Goal: Information Seeking & Learning: Learn about a topic

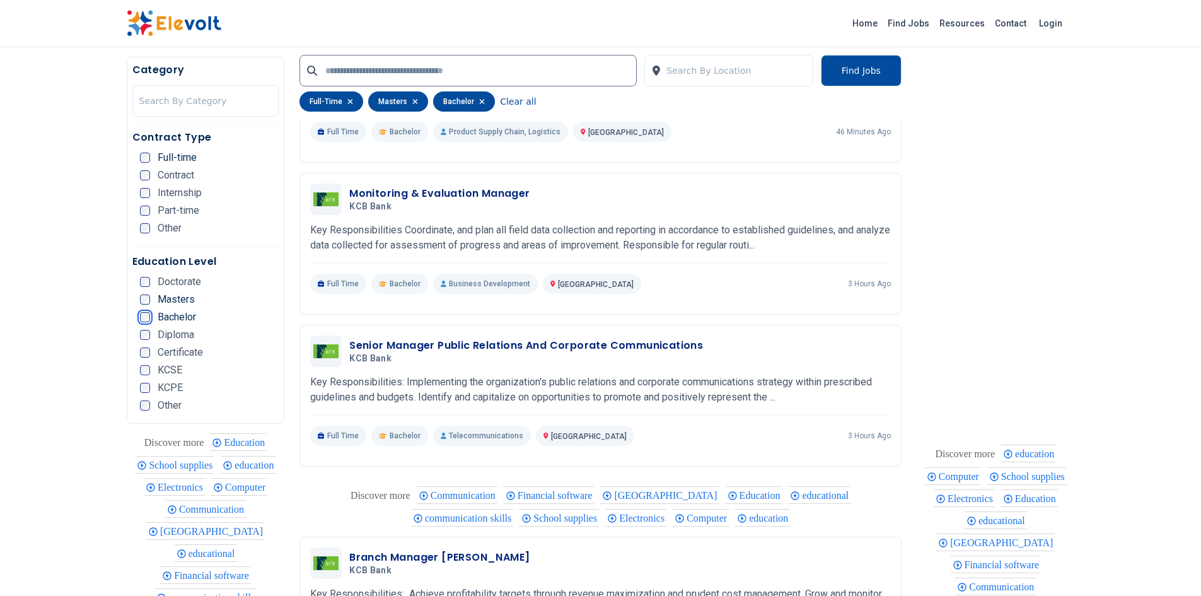
scroll to position [1404, 0]
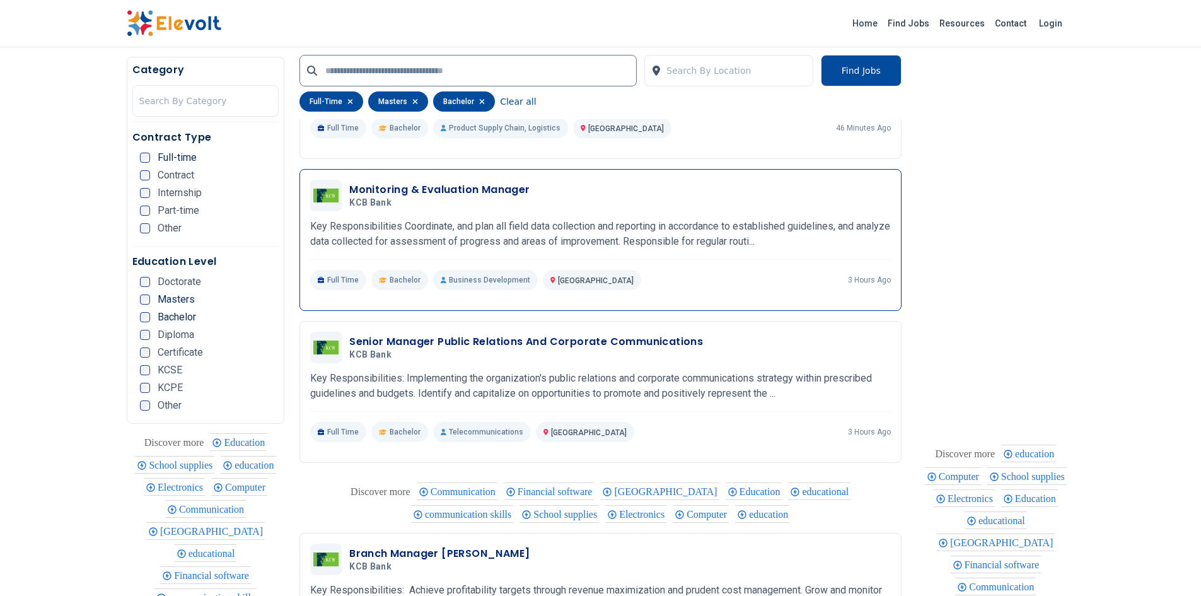
click at [436, 188] on h3 "Monitoring & Evaluation Manager" at bounding box center [439, 189] width 180 height 15
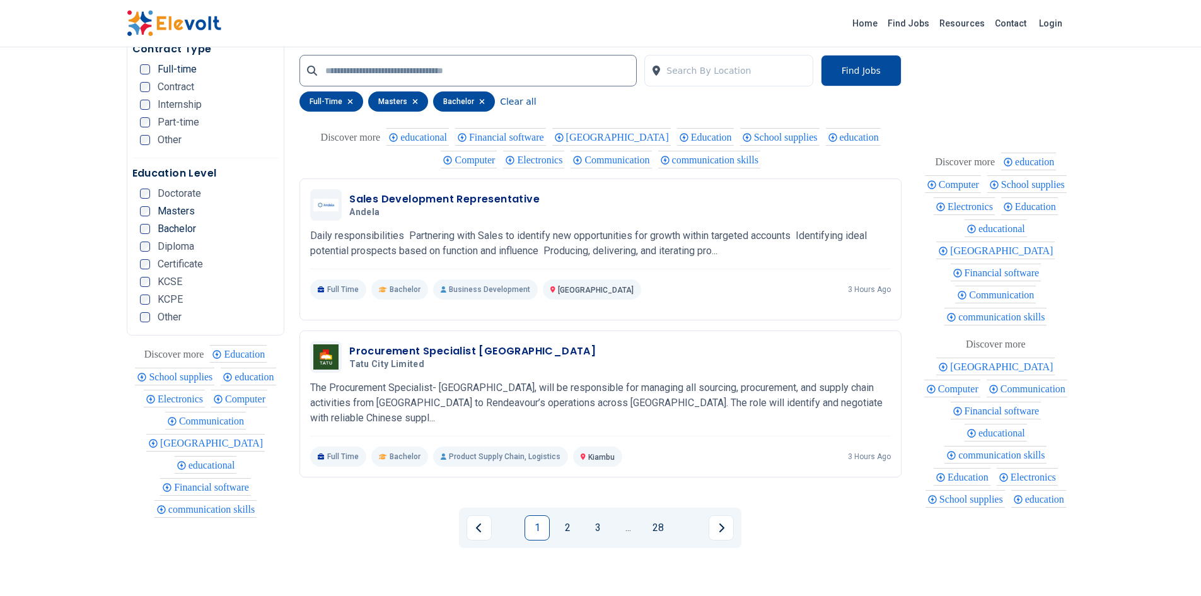
scroll to position [2463, 0]
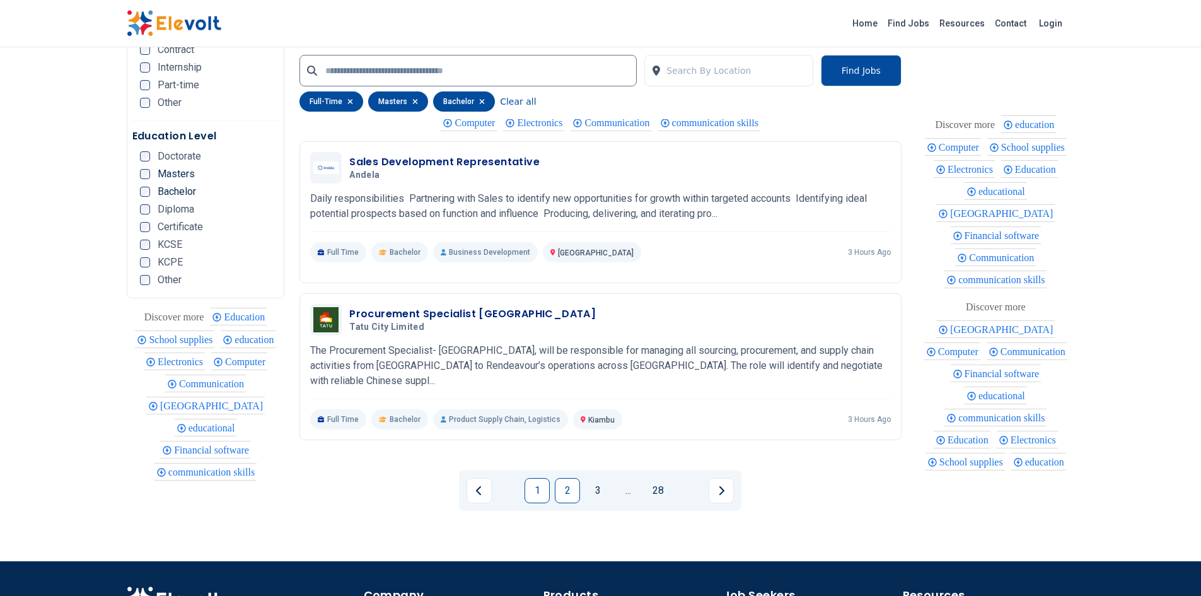
click at [571, 482] on link "2" at bounding box center [567, 490] width 25 height 25
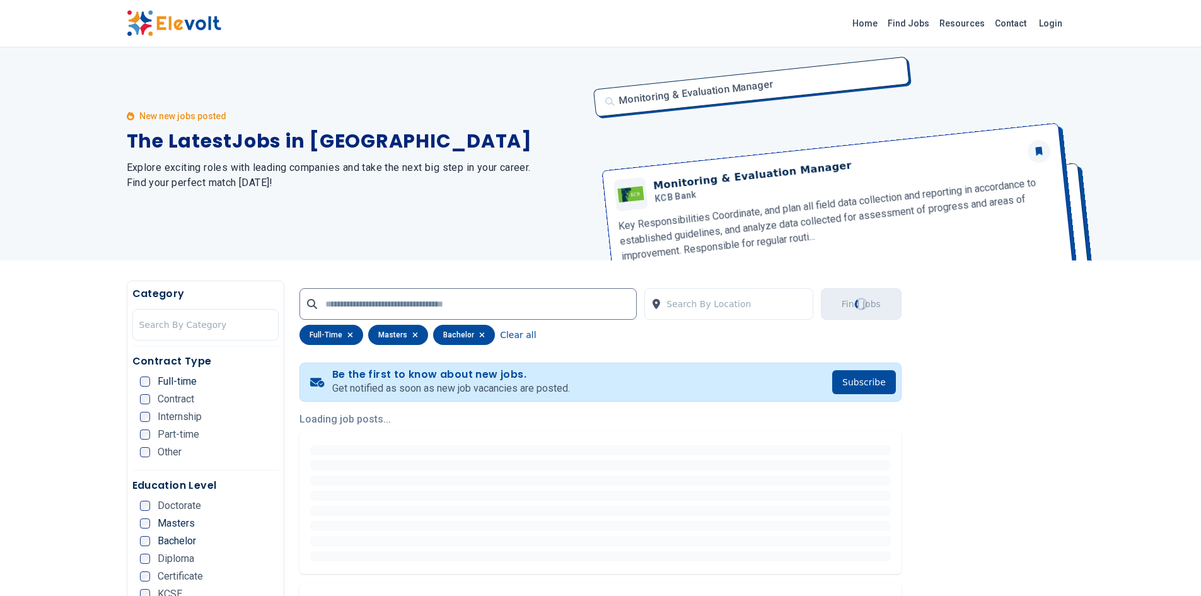
scroll to position [0, 0]
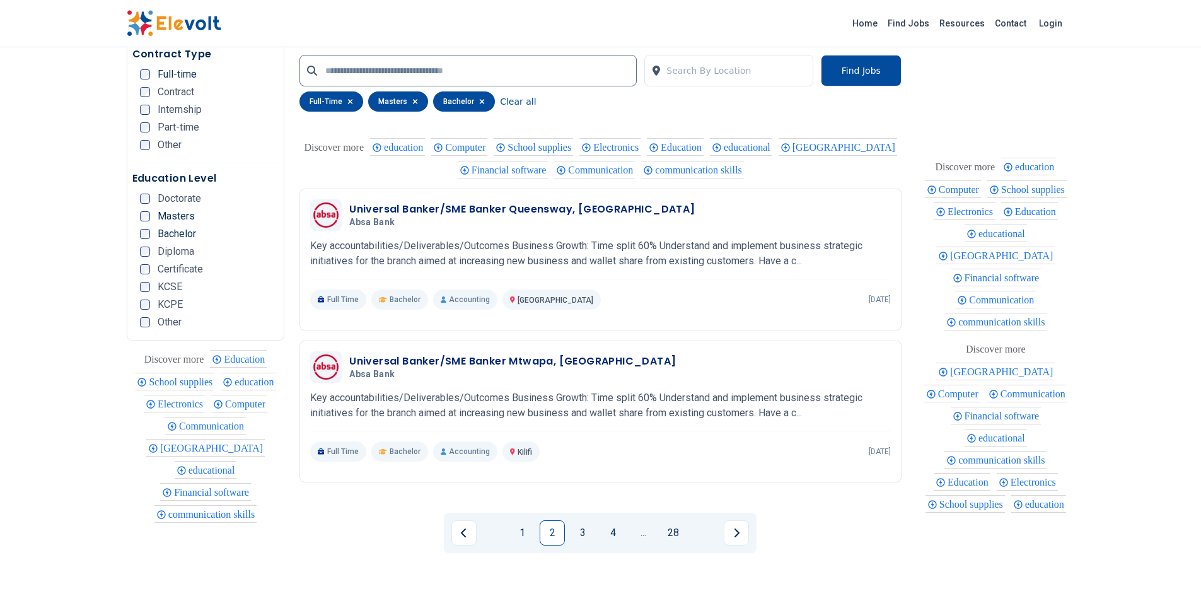
scroll to position [2446, 0]
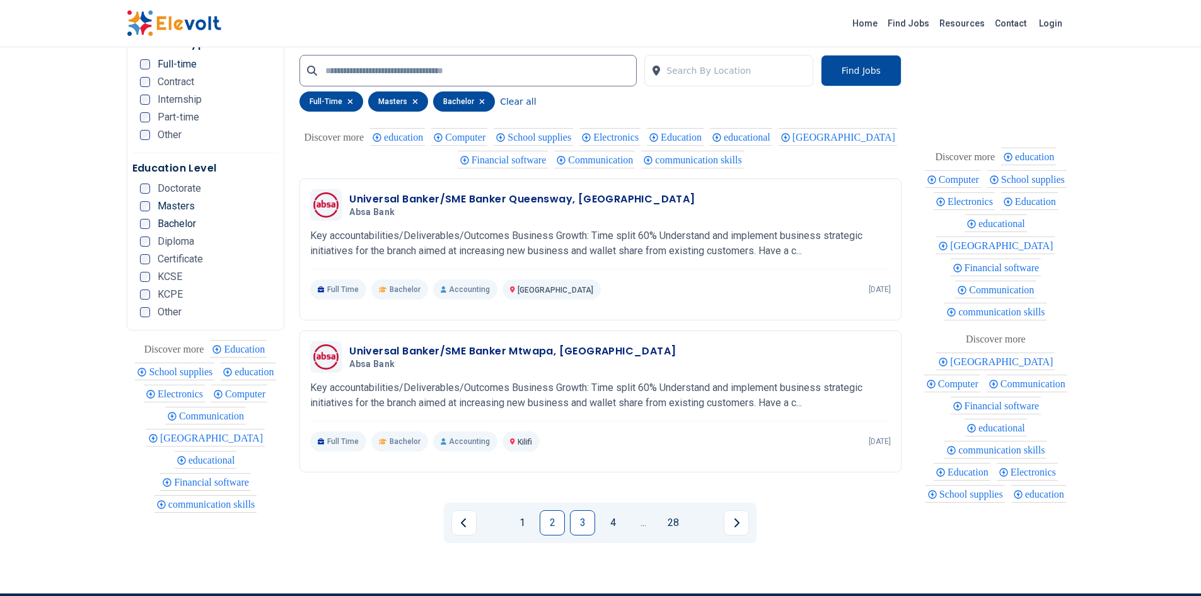
click at [579, 510] on link "3" at bounding box center [582, 522] width 25 height 25
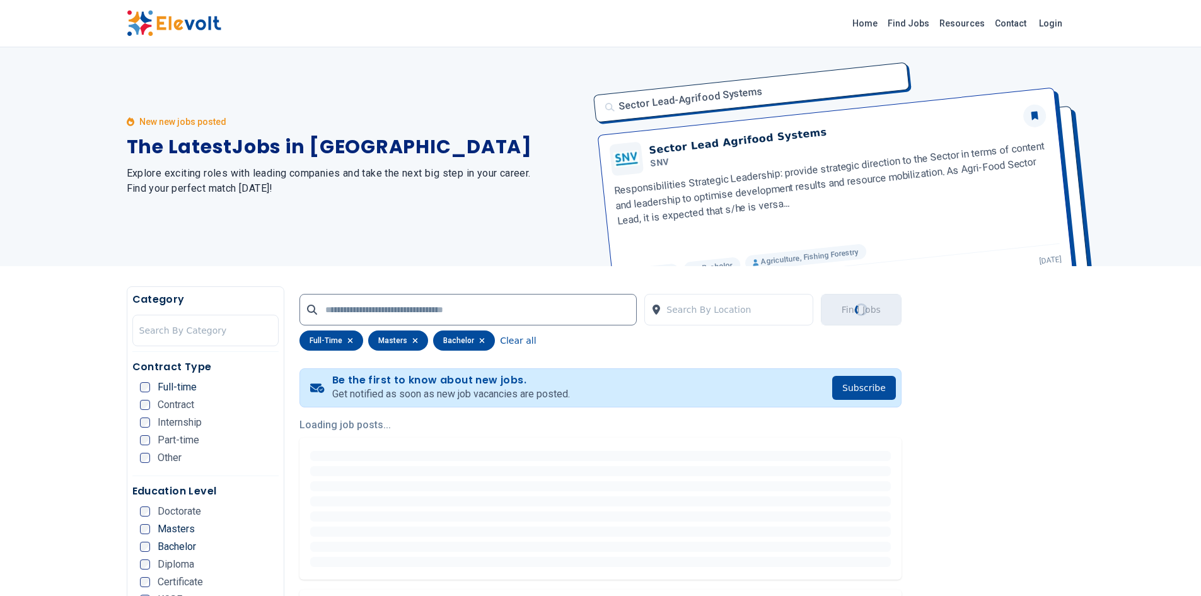
scroll to position [0, 0]
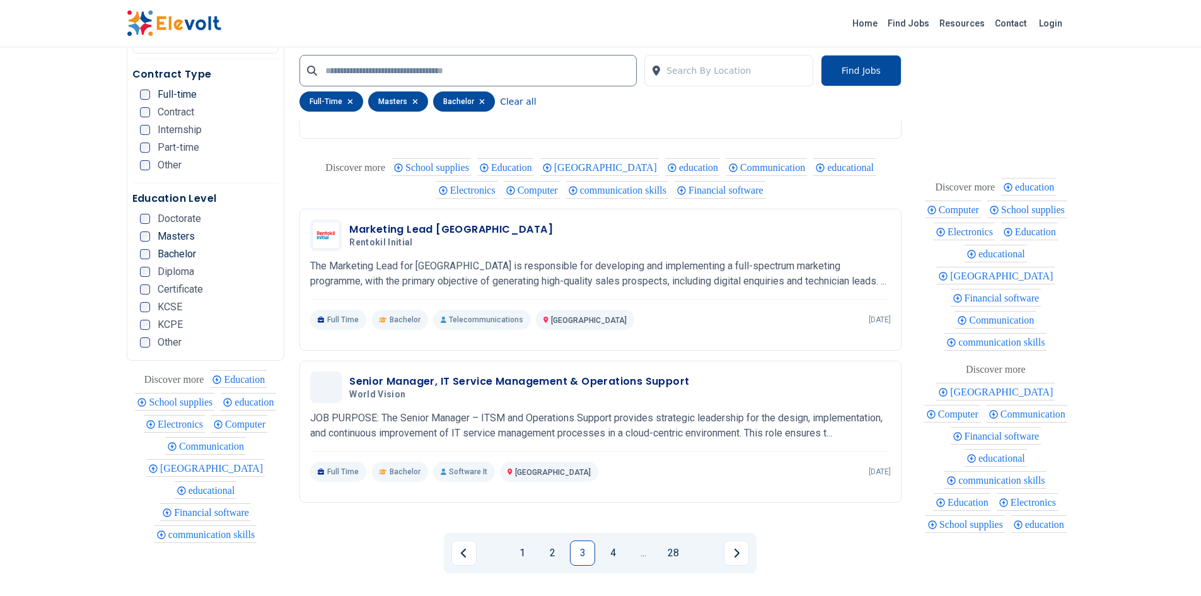
scroll to position [2420, 0]
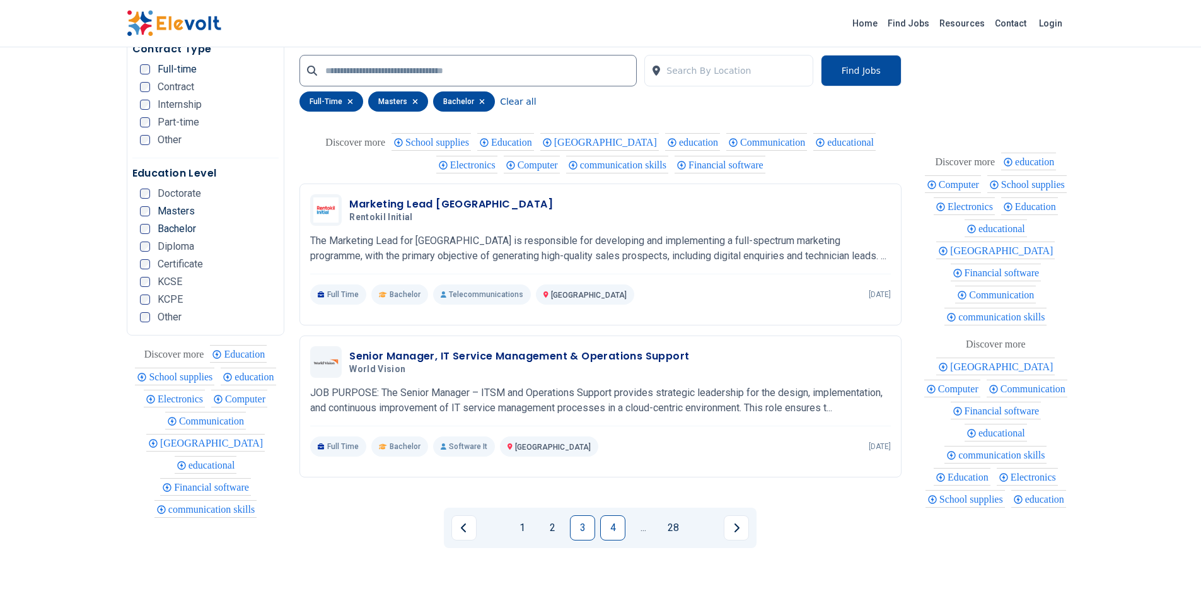
click at [613, 521] on link "4" at bounding box center [612, 527] width 25 height 25
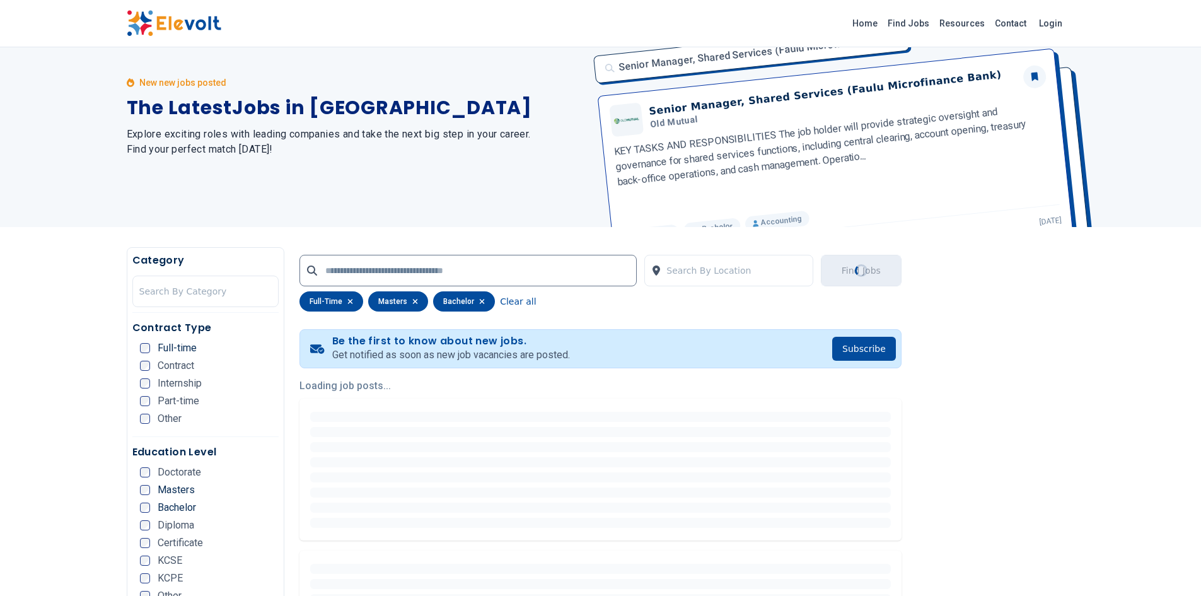
scroll to position [11, 0]
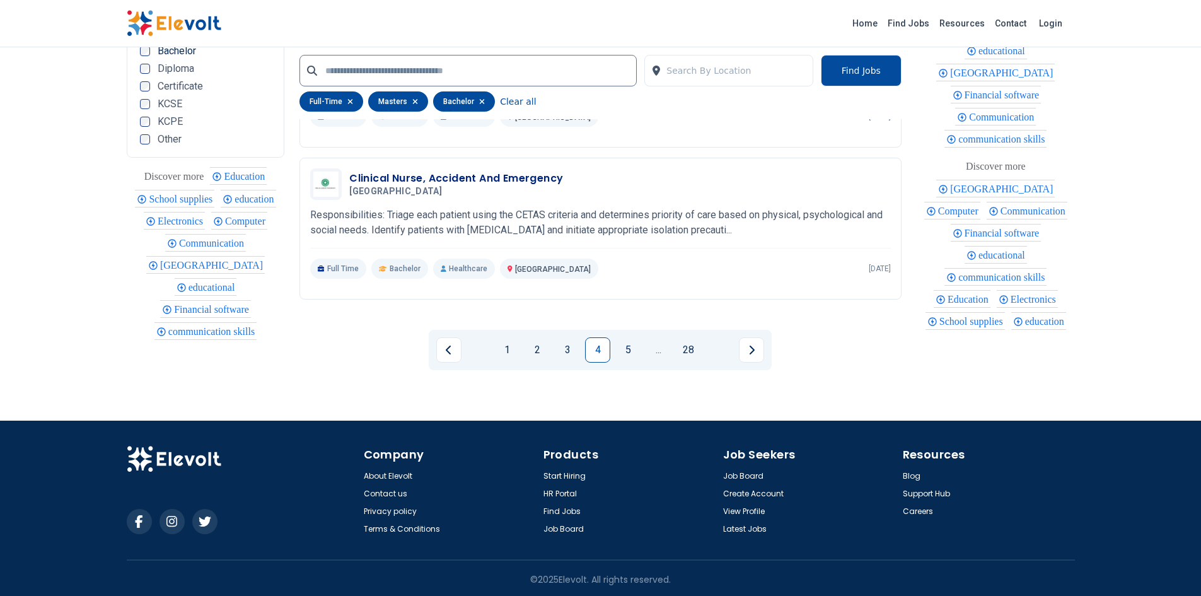
scroll to position [2601, 0]
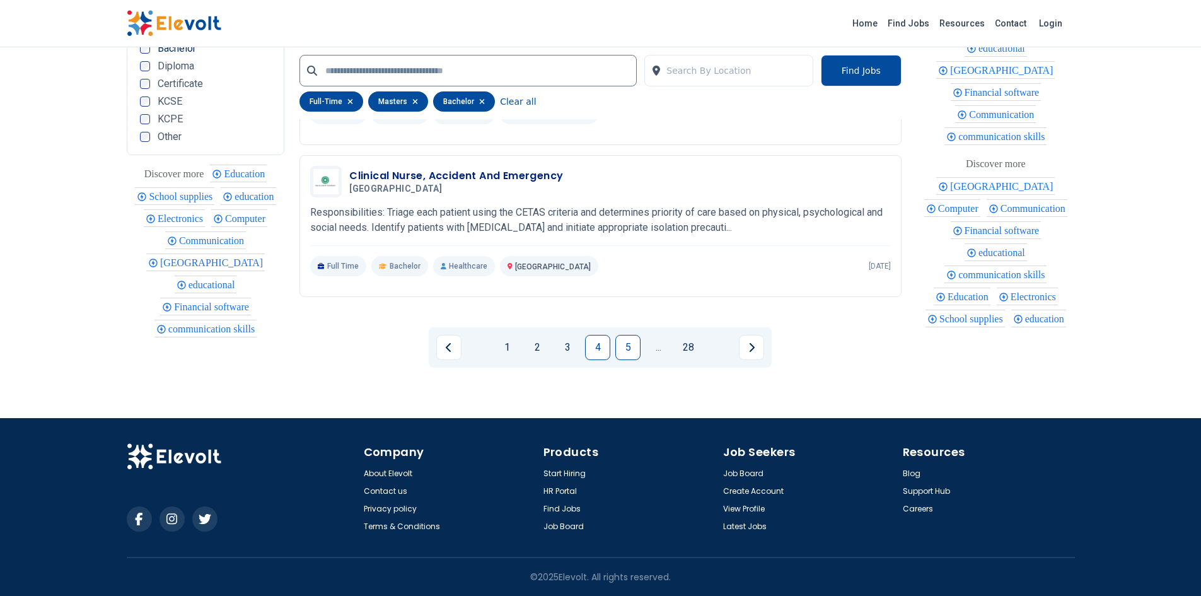
click at [629, 351] on link "5" at bounding box center [627, 347] width 25 height 25
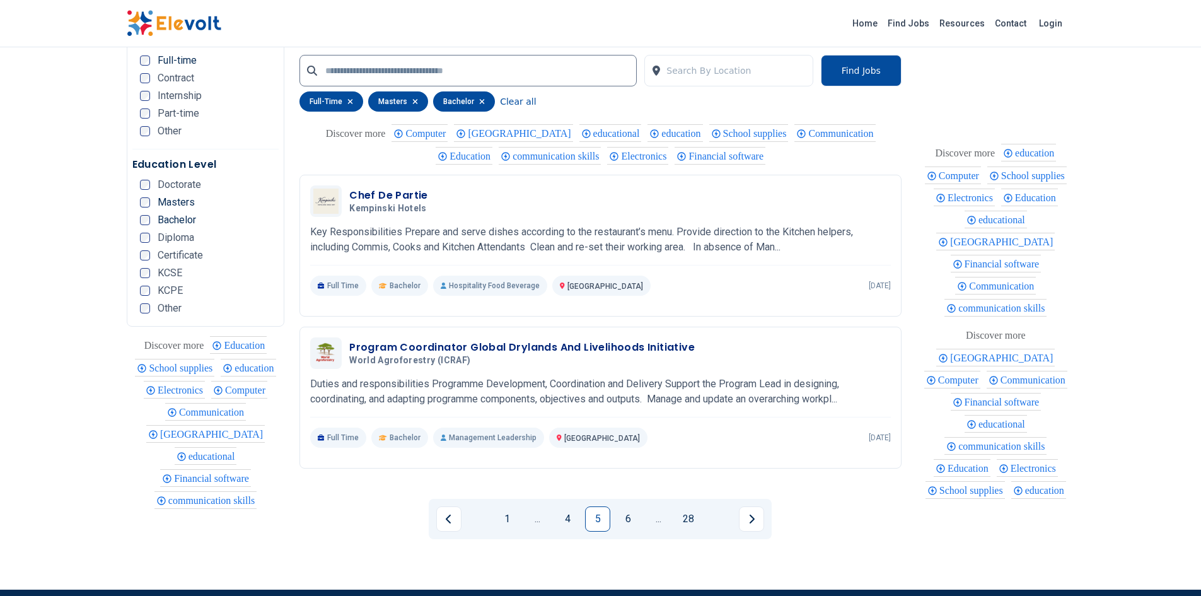
scroll to position [2446, 0]
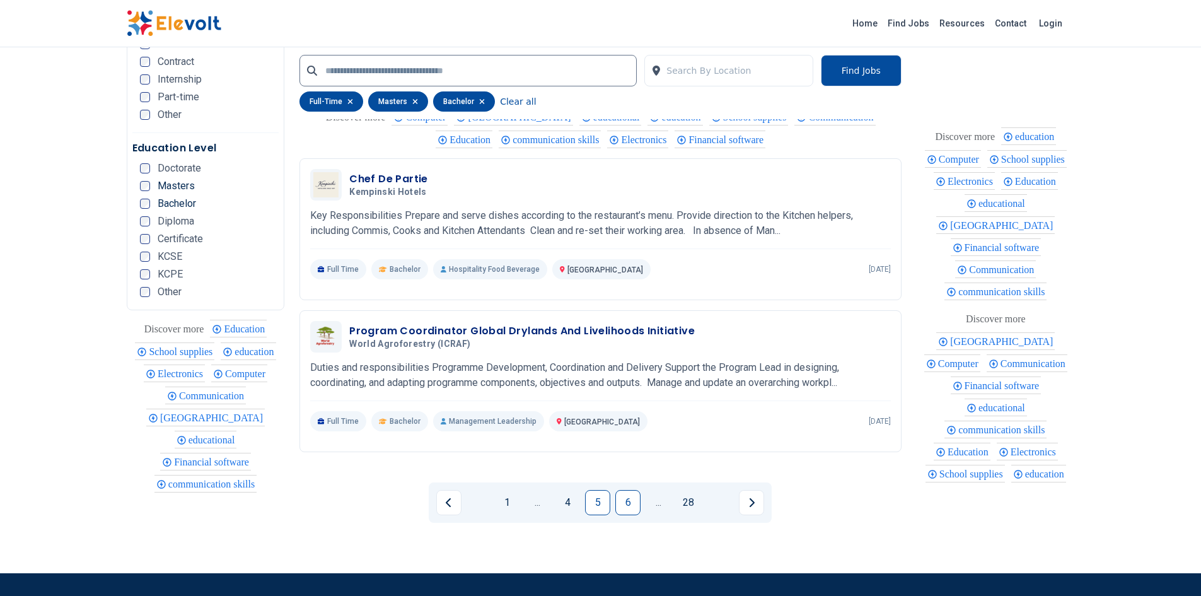
click at [629, 502] on link "6" at bounding box center [627, 502] width 25 height 25
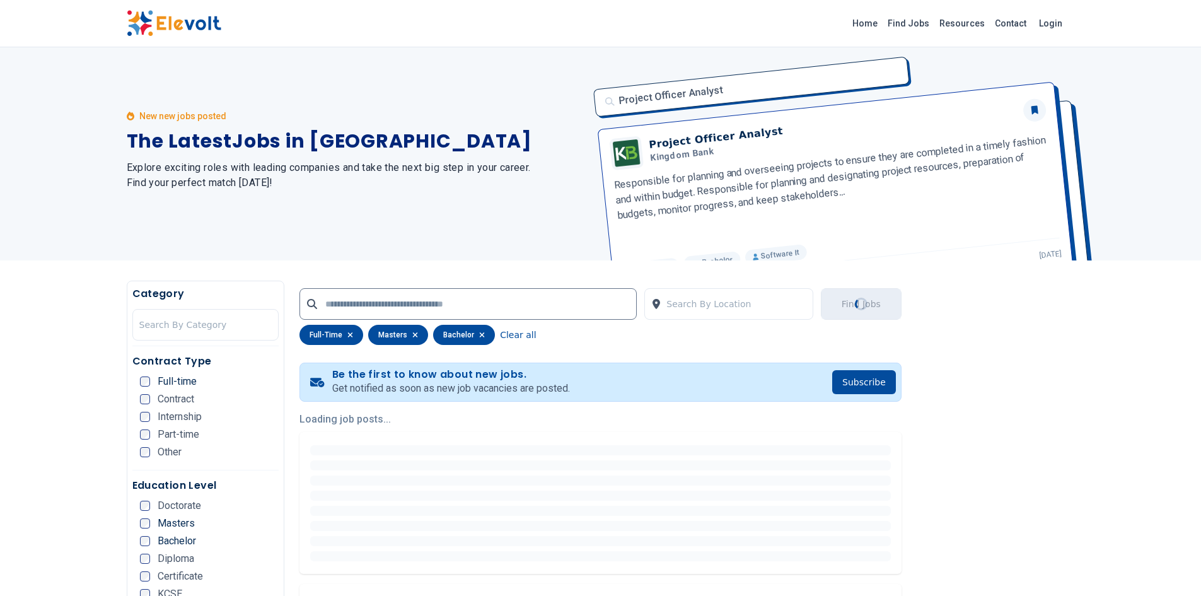
scroll to position [0, 0]
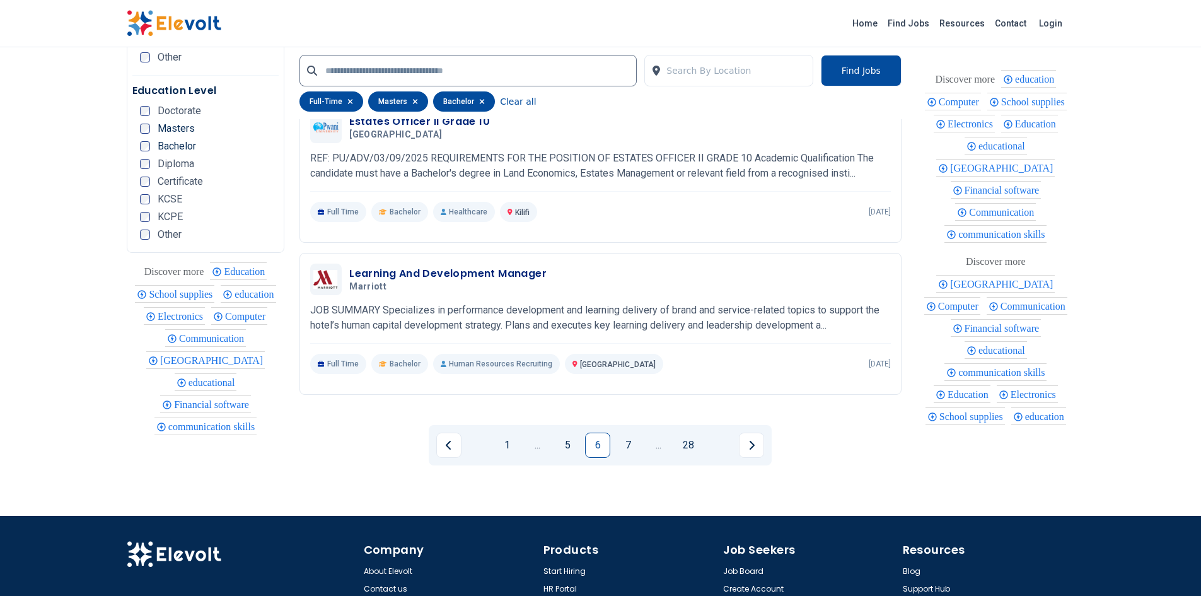
scroll to position [2546, 0]
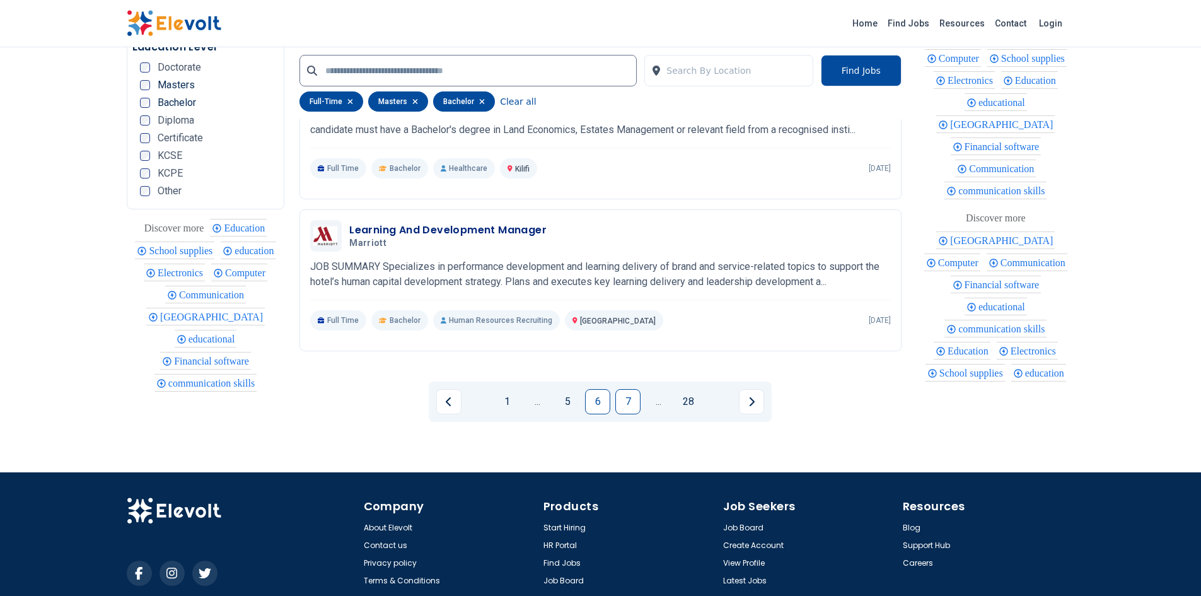
click at [631, 405] on link "7" at bounding box center [627, 401] width 25 height 25
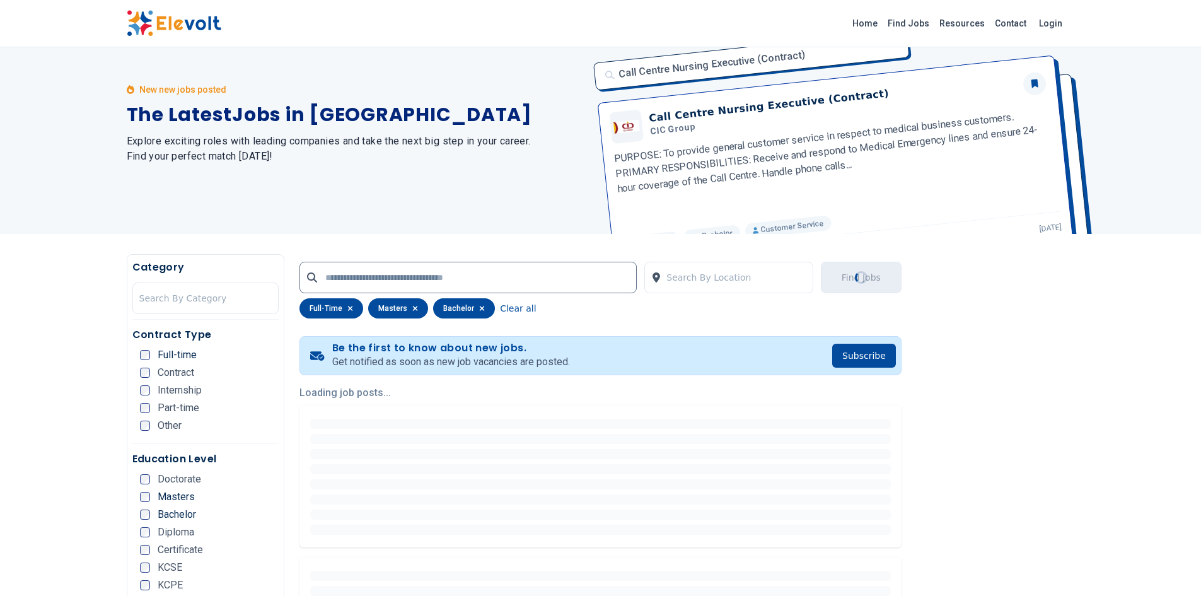
scroll to position [14, 0]
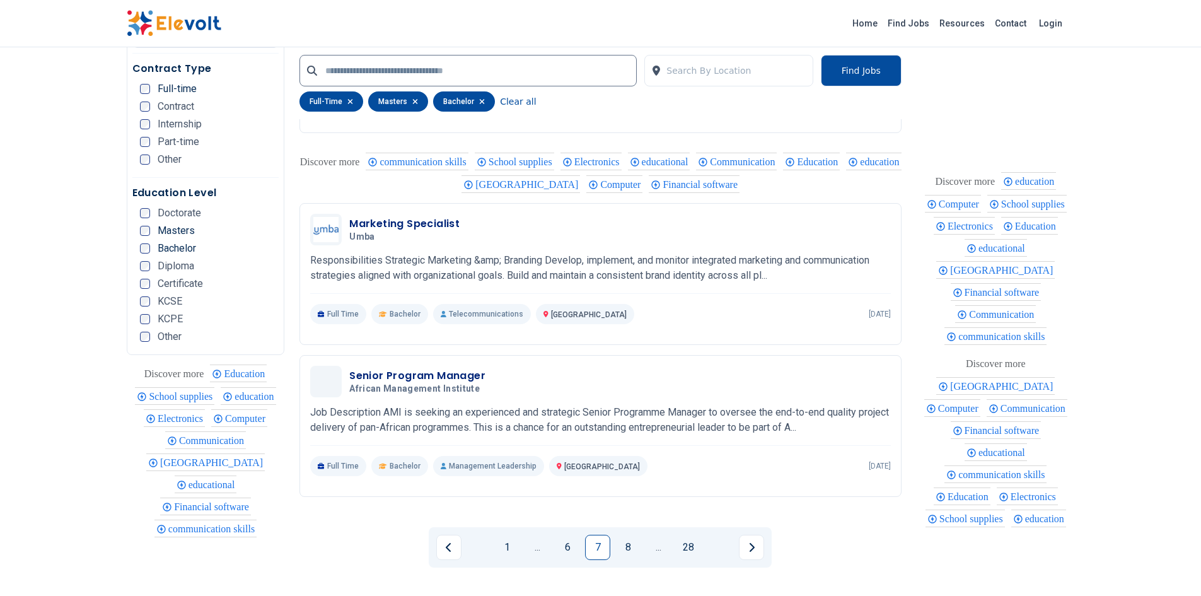
scroll to position [2521, 0]
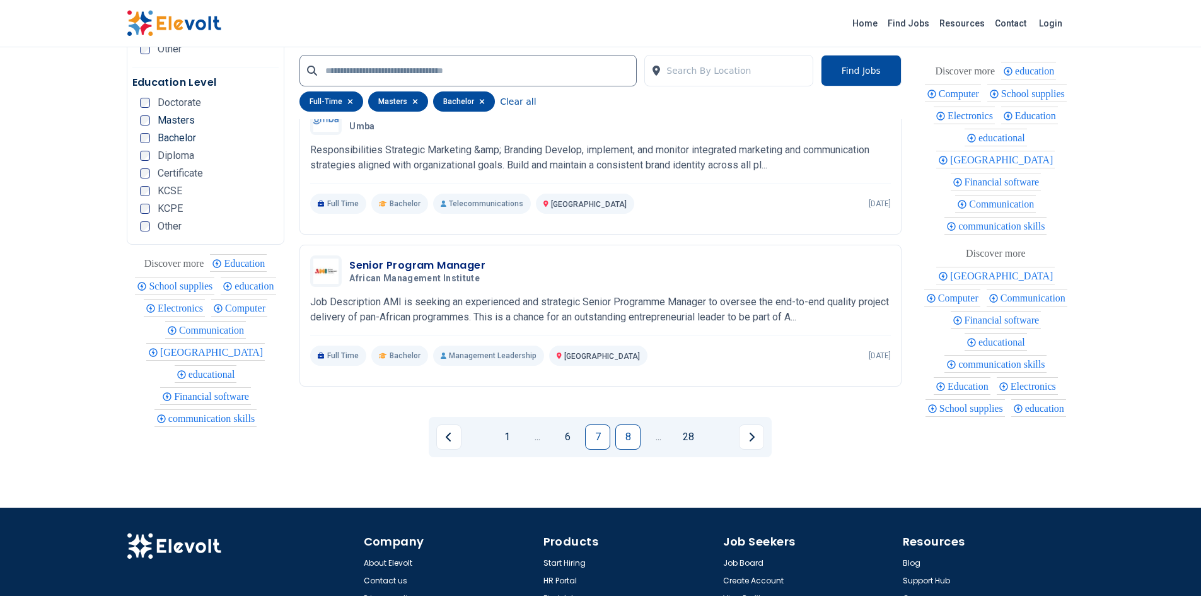
click at [617, 428] on link "8" at bounding box center [627, 436] width 25 height 25
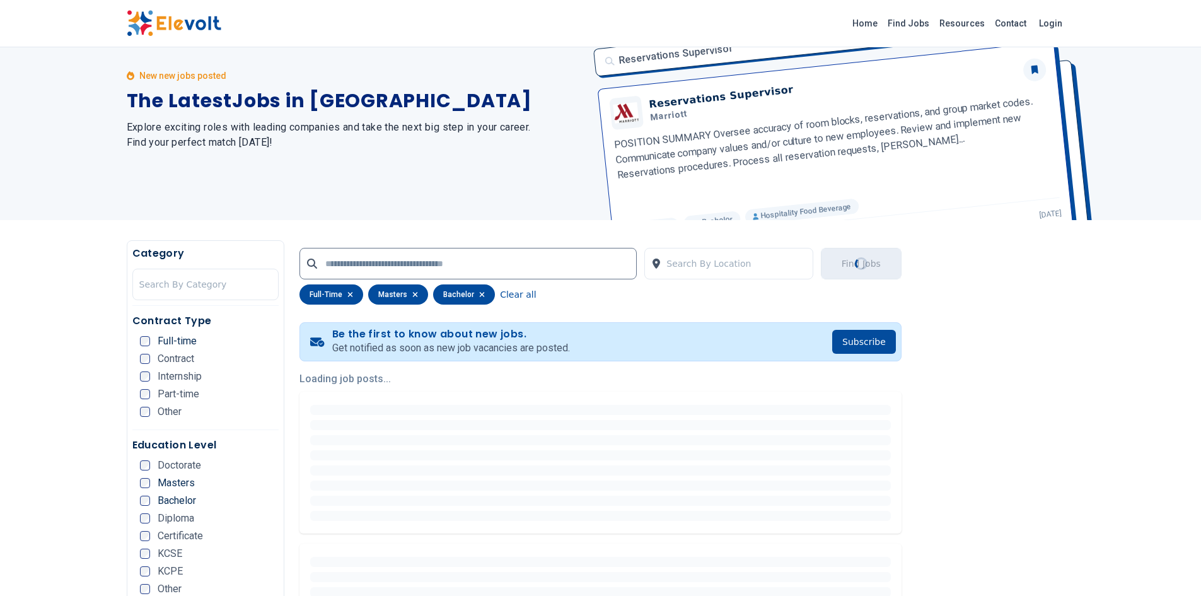
scroll to position [0, 0]
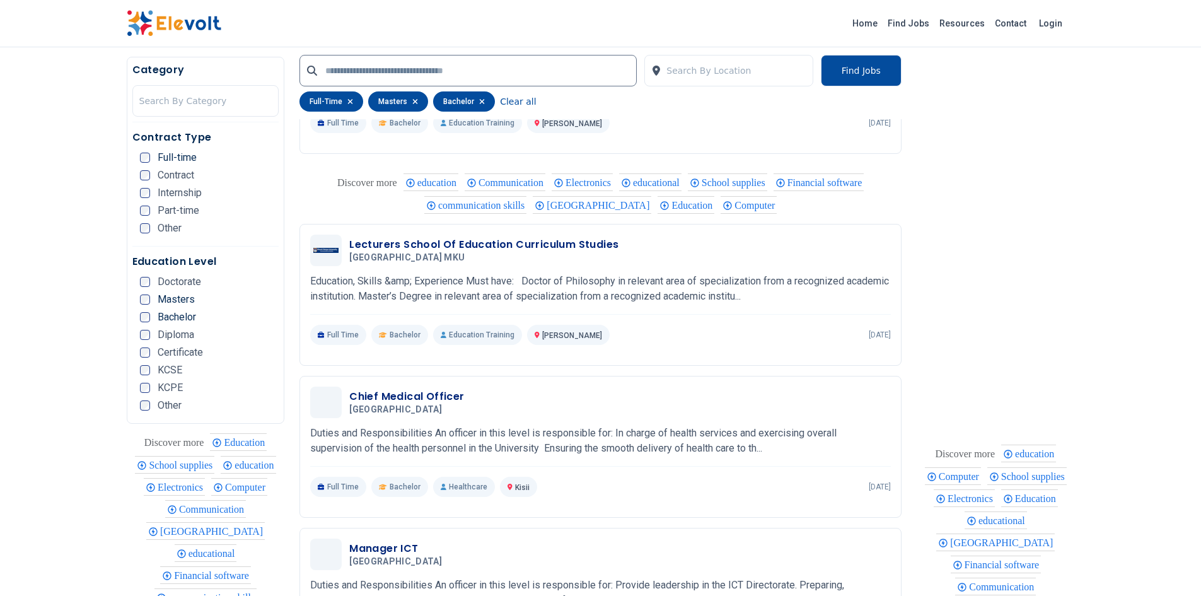
scroll to position [1815, 0]
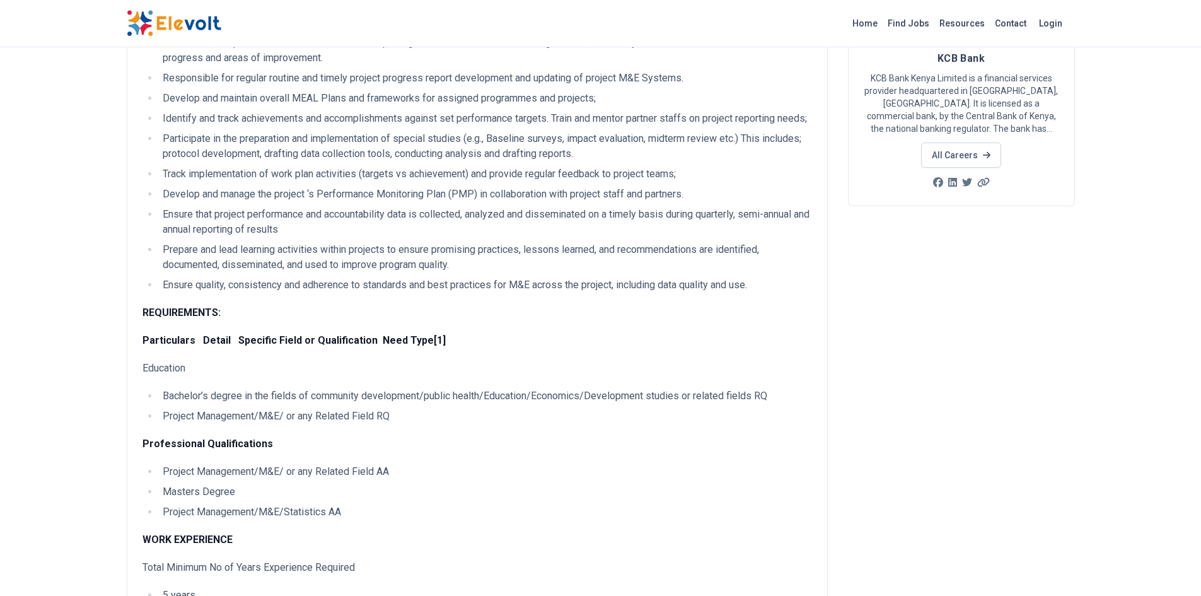
scroll to position [252, 0]
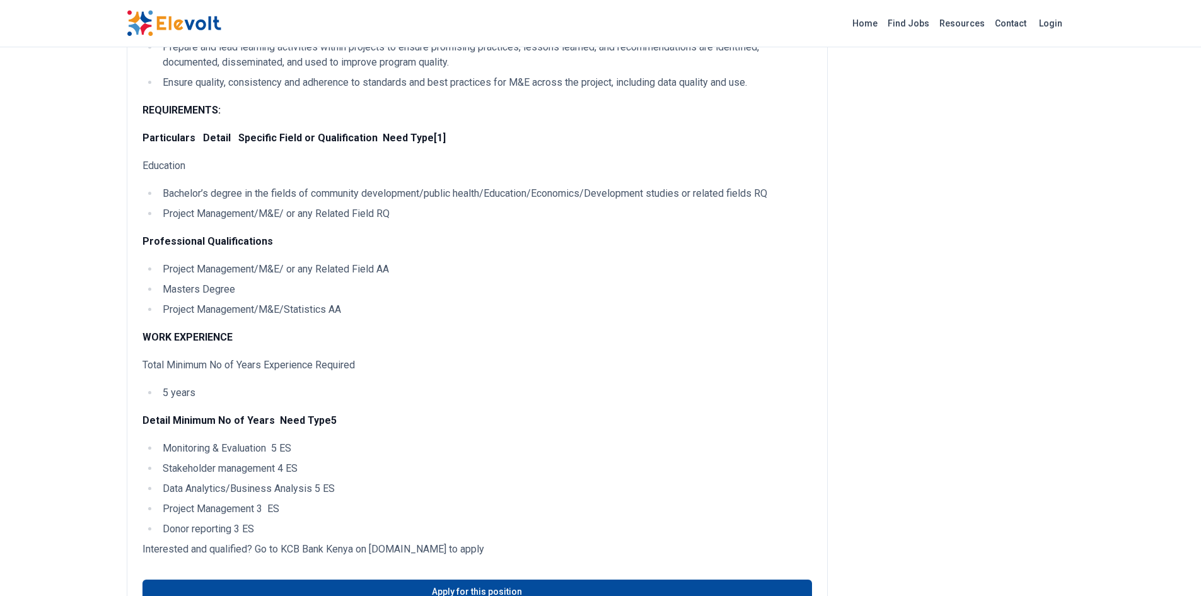
scroll to position [303, 0]
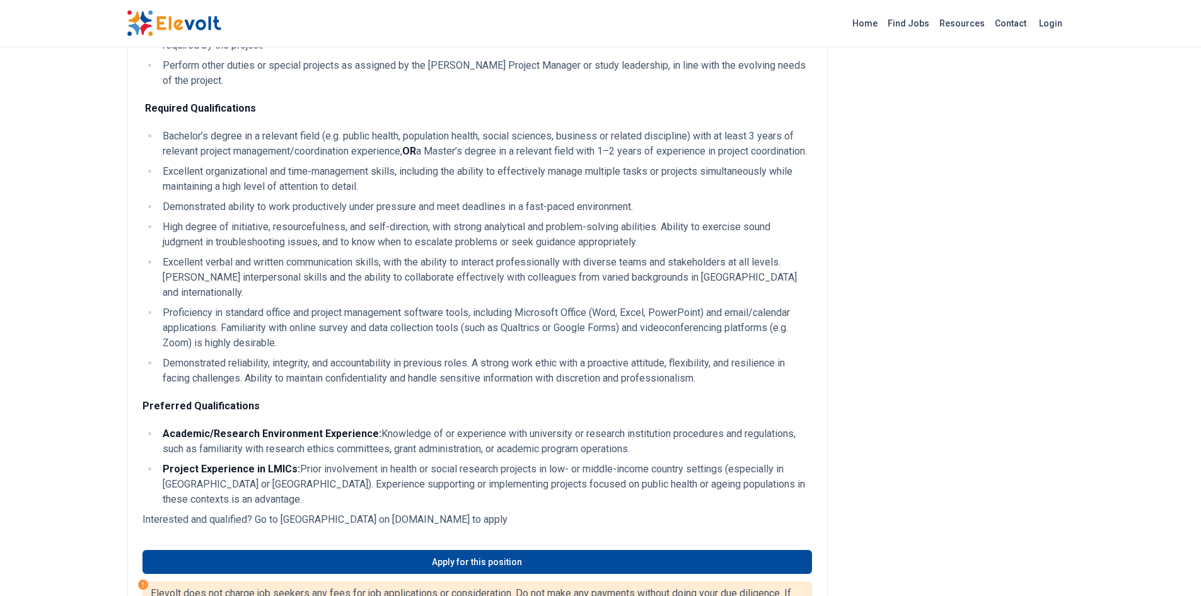
scroll to position [1084, 0]
